Goal: Information Seeking & Learning: Find specific fact

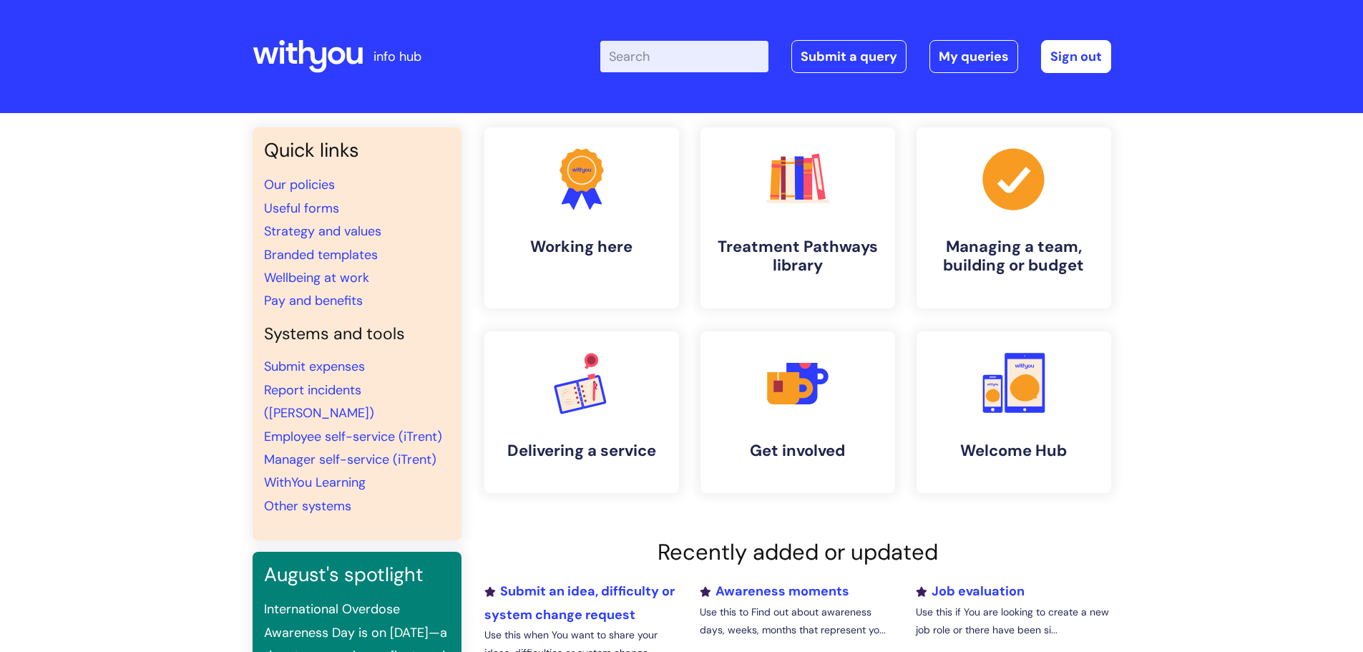
click at [669, 55] on input "Enter your search term here..." at bounding box center [684, 56] width 168 height 31
type input "hs04"
click button "Search" at bounding box center [0, 0] width 0 height 0
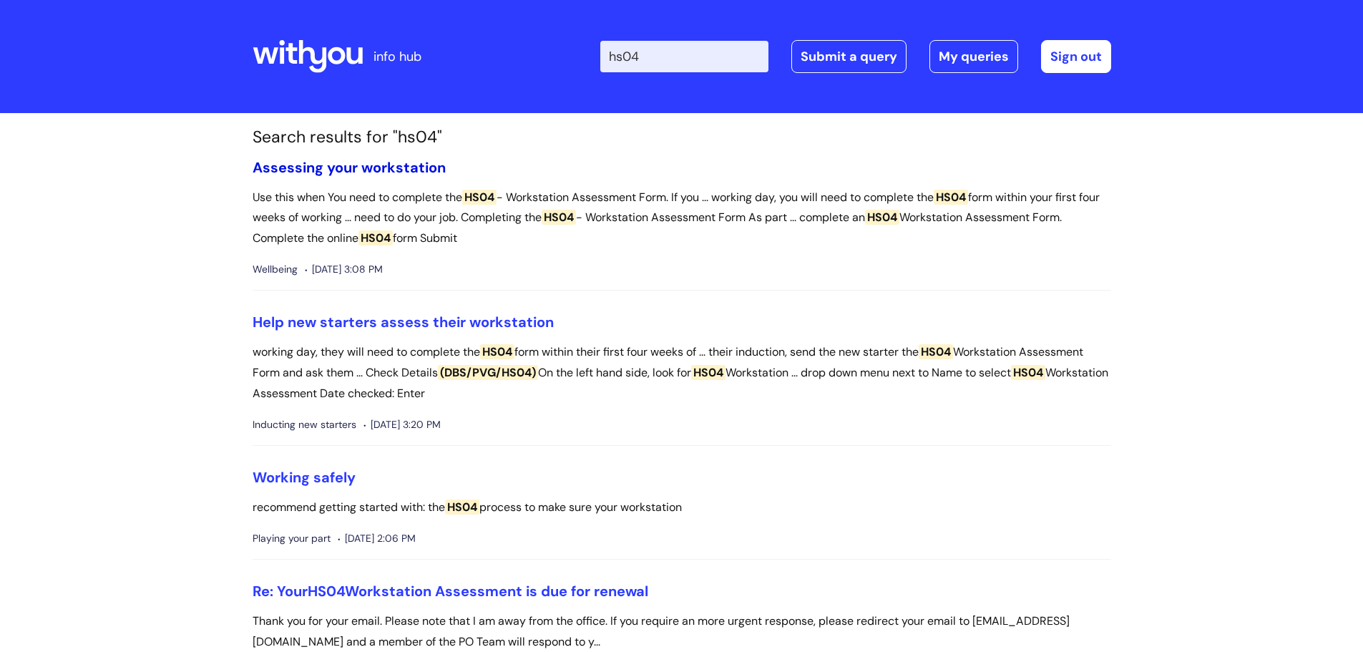
click at [412, 167] on link "Assessing your workstation" at bounding box center [349, 167] width 193 height 19
